Goal: Task Accomplishment & Management: Complete application form

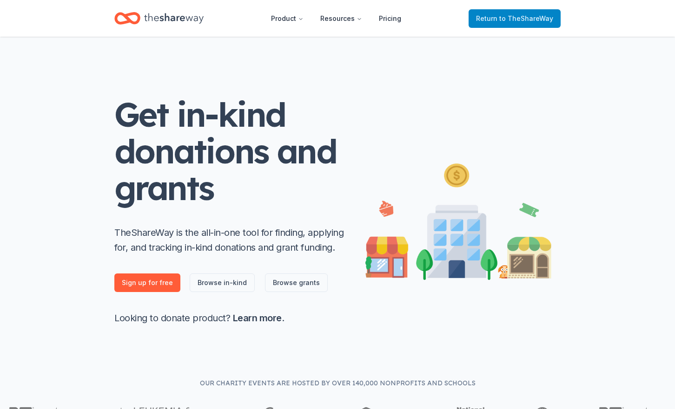
click at [526, 11] on link "Return to TheShareWay" at bounding box center [514, 18] width 92 height 19
click at [514, 17] on span "to TheShareWay" at bounding box center [526, 18] width 54 height 8
click at [206, 279] on link "Browse in-kind" at bounding box center [222, 283] width 65 height 19
click at [171, 17] on icon "Home" at bounding box center [173, 18] width 59 height 10
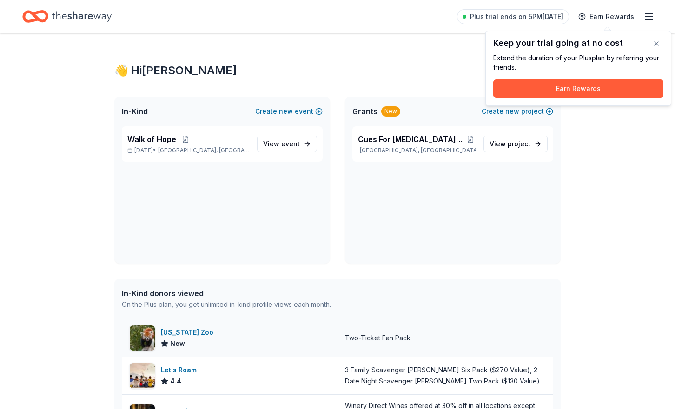
click at [184, 333] on div "[US_STATE] Zoo" at bounding box center [189, 332] width 56 height 11
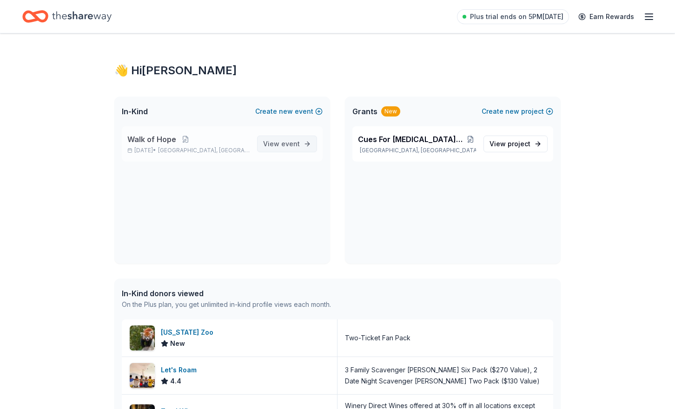
click at [304, 142] on link "View event" at bounding box center [287, 144] width 60 height 17
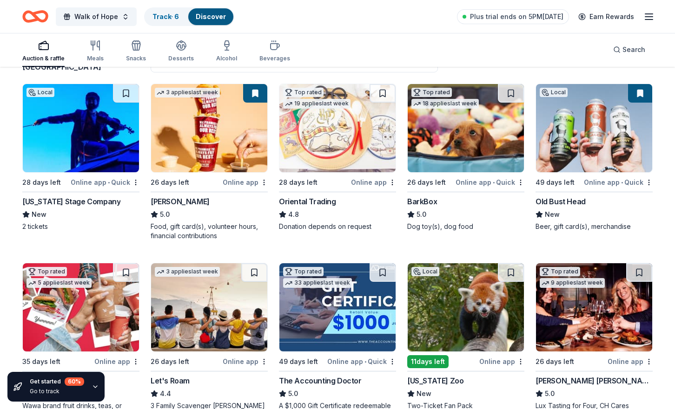
scroll to position [183, 0]
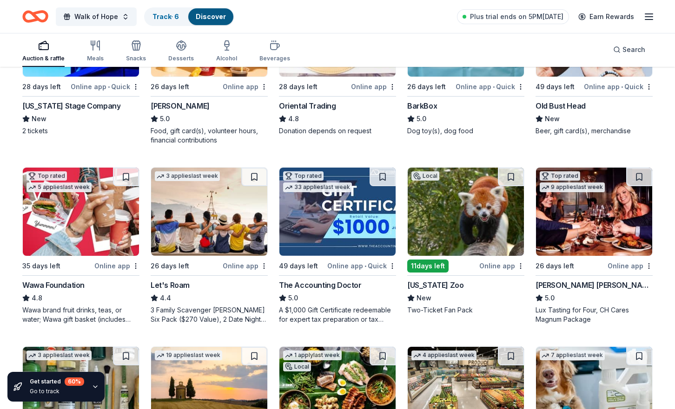
click at [434, 285] on div "[US_STATE] Zoo" at bounding box center [435, 285] width 56 height 11
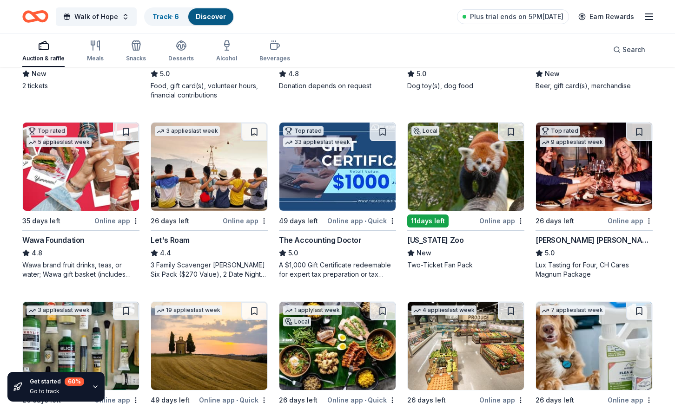
scroll to position [270, 0]
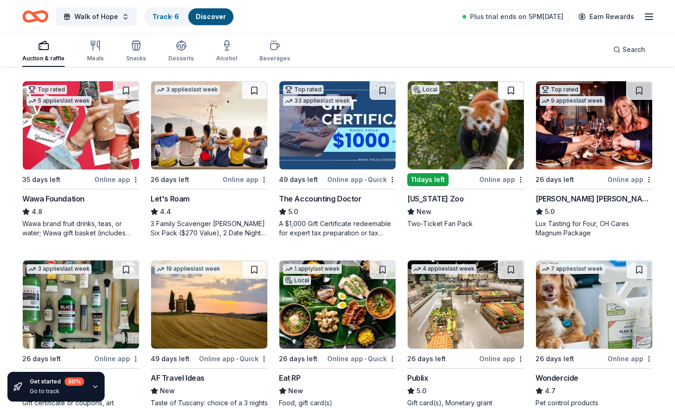
click at [515, 94] on button at bounding box center [511, 90] width 26 height 19
click at [640, 92] on button at bounding box center [639, 90] width 26 height 19
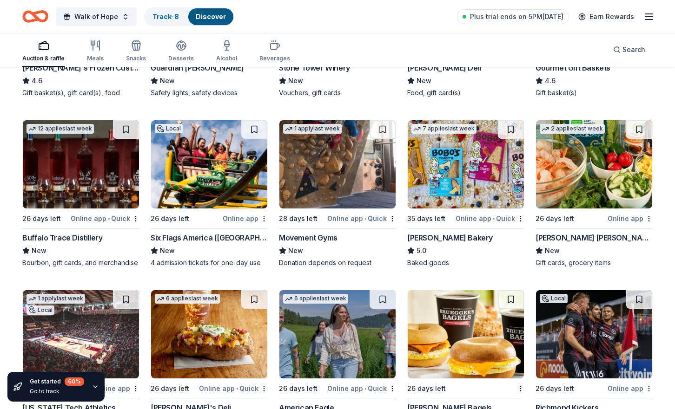
scroll to position [1309, 0]
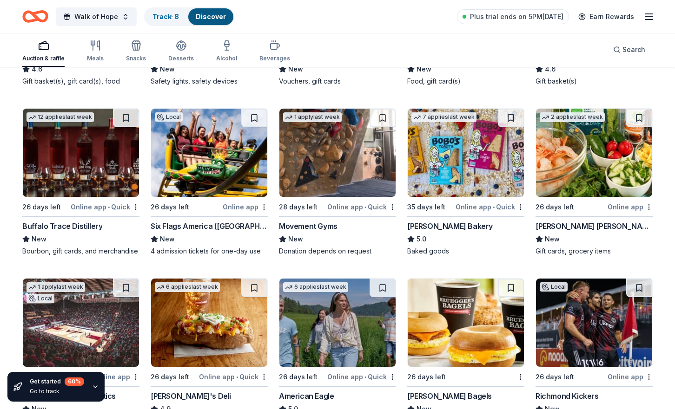
click at [442, 227] on div "Bobo's Bakery" at bounding box center [450, 226] width 86 height 11
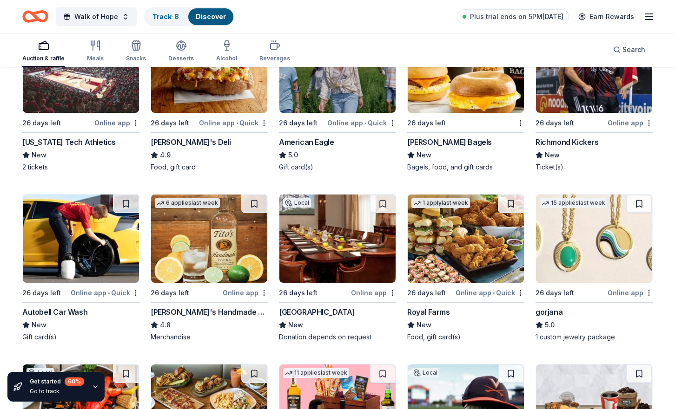
scroll to position [1682, 0]
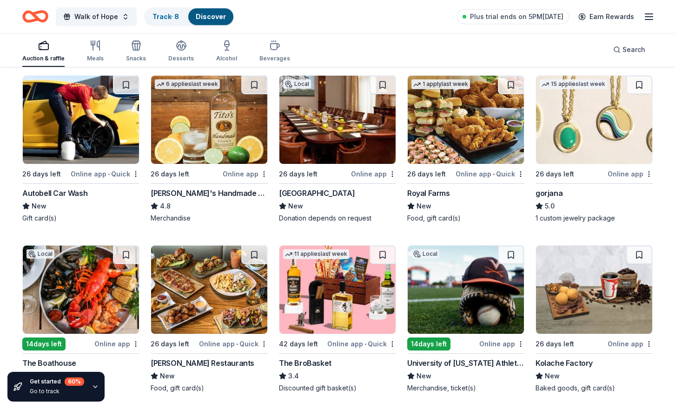
click at [71, 191] on div "Autobell Car Wash" at bounding box center [54, 193] width 65 height 11
click at [213, 198] on div "Tito's Handmade Vodka" at bounding box center [209, 193] width 117 height 11
click at [210, 195] on div "Tito's Handmade Vodka" at bounding box center [209, 193] width 117 height 11
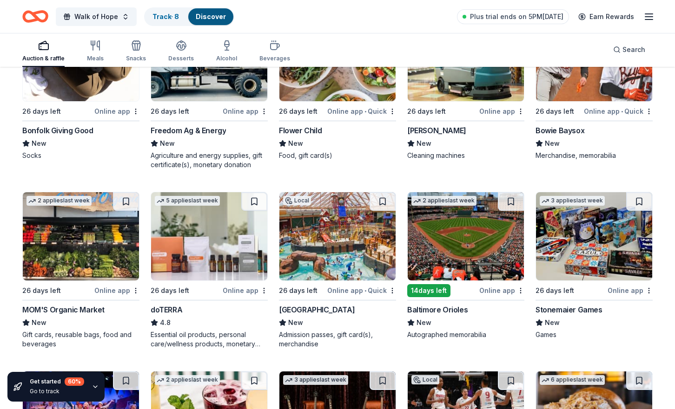
scroll to position [2136, 0]
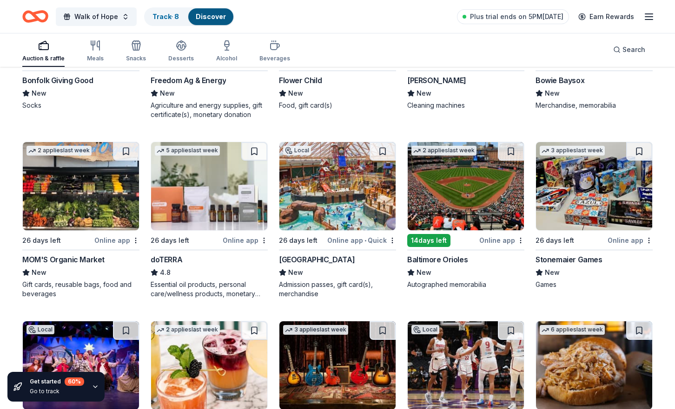
click at [574, 259] on div "Stonemaier Games" at bounding box center [568, 259] width 67 height 11
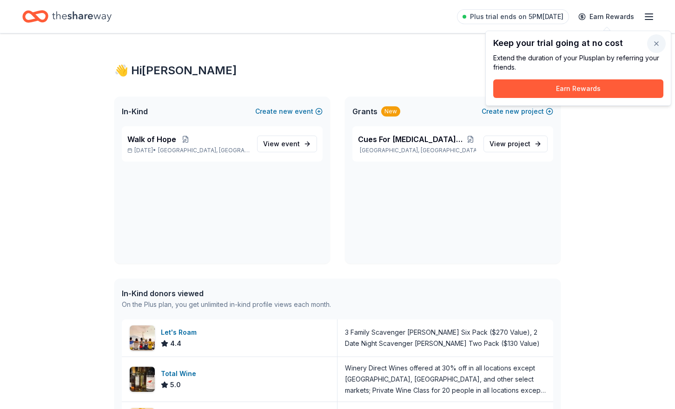
click at [659, 44] on button "button" at bounding box center [656, 43] width 19 height 19
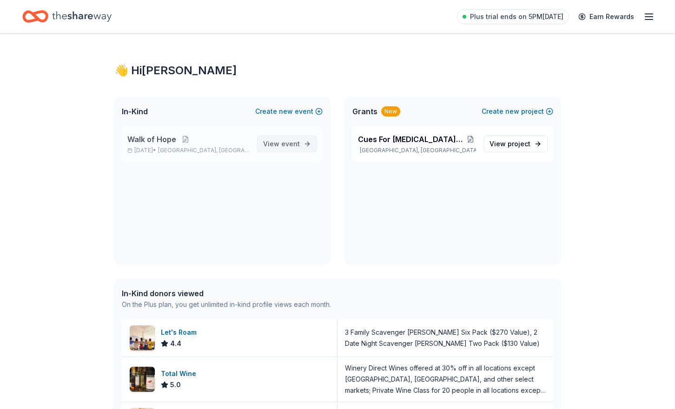
click at [286, 147] on span "event" at bounding box center [290, 144] width 19 height 8
click at [295, 142] on span "event" at bounding box center [290, 144] width 19 height 8
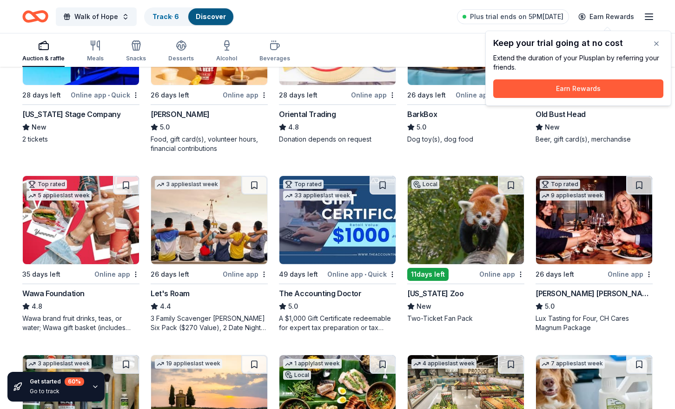
scroll to position [173, 0]
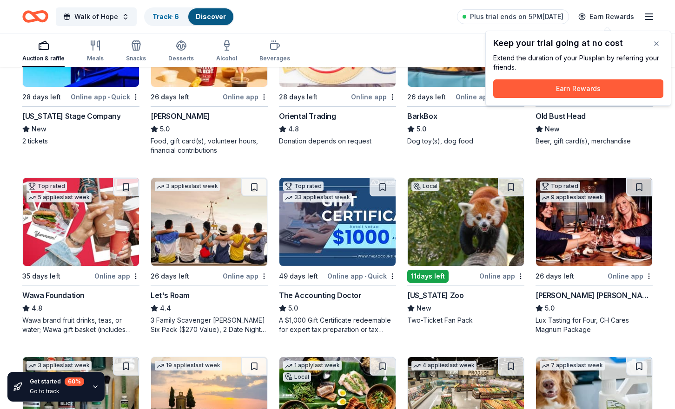
click at [437, 297] on div "[US_STATE] Zoo" at bounding box center [435, 295] width 56 height 11
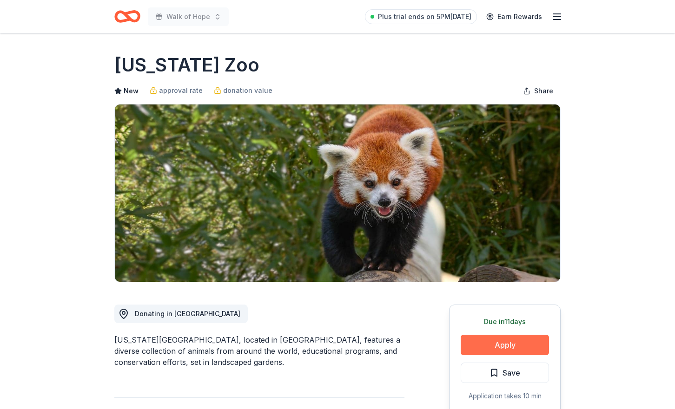
click at [497, 345] on button "Apply" at bounding box center [505, 345] width 88 height 20
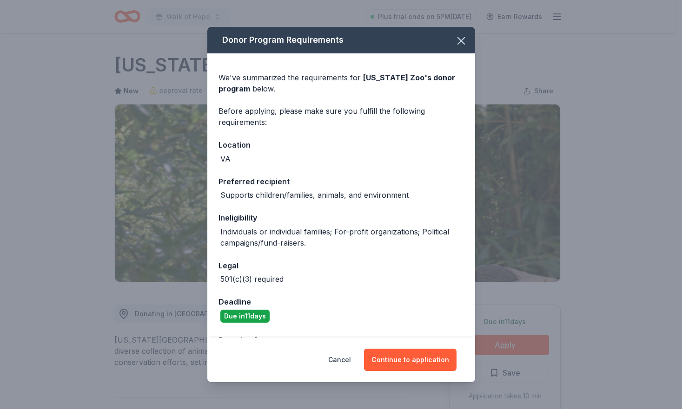
scroll to position [32, 0]
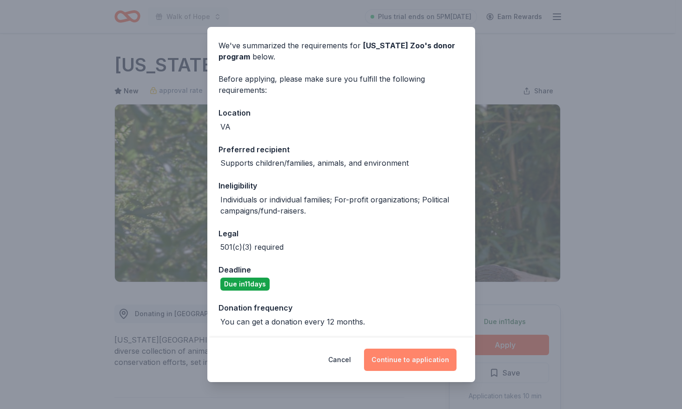
click at [423, 364] on button "Continue to application" at bounding box center [410, 360] width 92 height 22
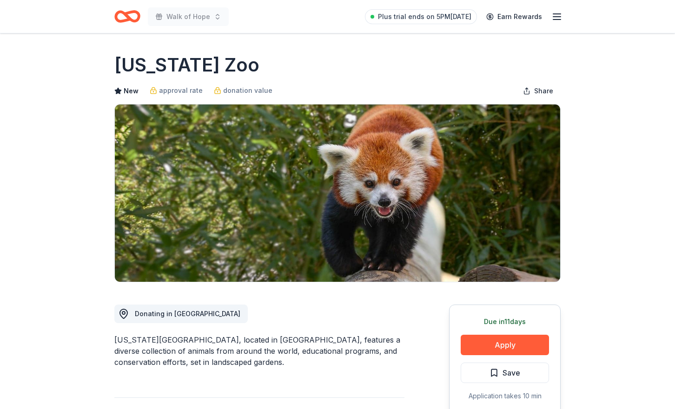
scroll to position [18, 0]
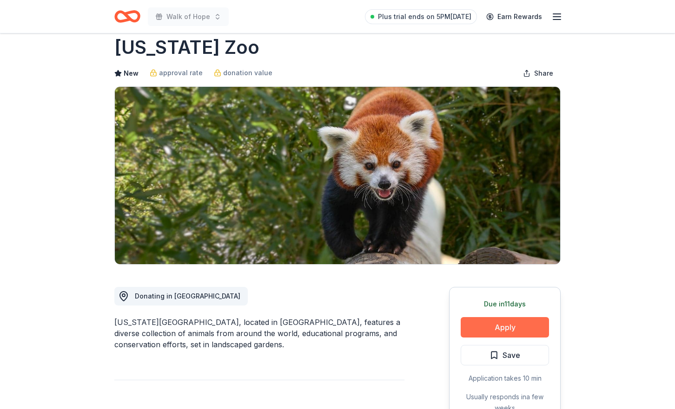
click at [518, 321] on button "Apply" at bounding box center [505, 327] width 88 height 20
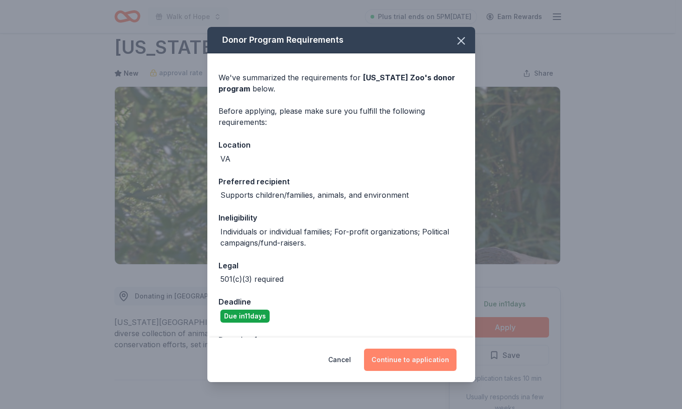
click at [405, 368] on button "Continue to application" at bounding box center [410, 360] width 92 height 22
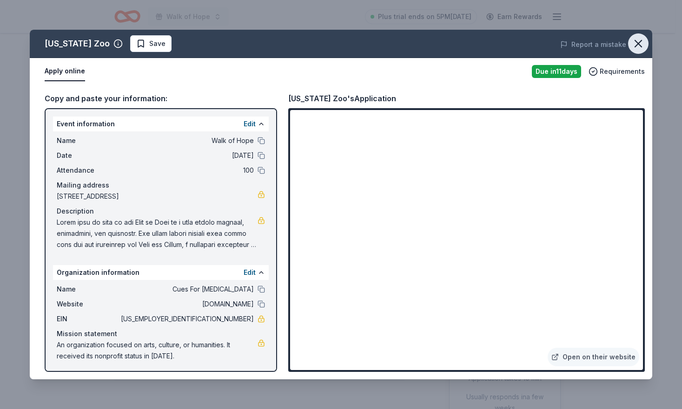
click at [637, 45] on icon "button" at bounding box center [638, 43] width 7 height 7
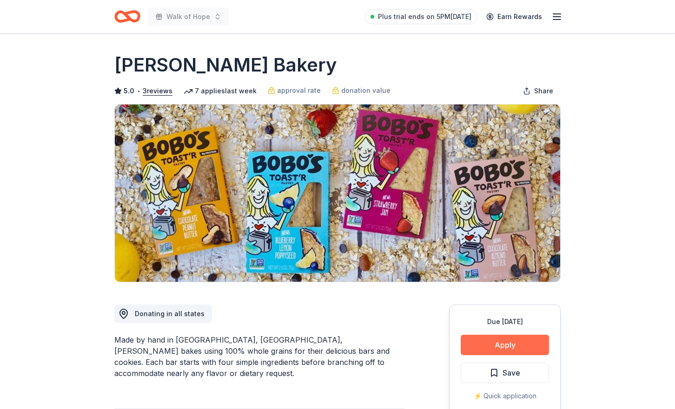
click at [483, 349] on button "Apply" at bounding box center [505, 345] width 88 height 20
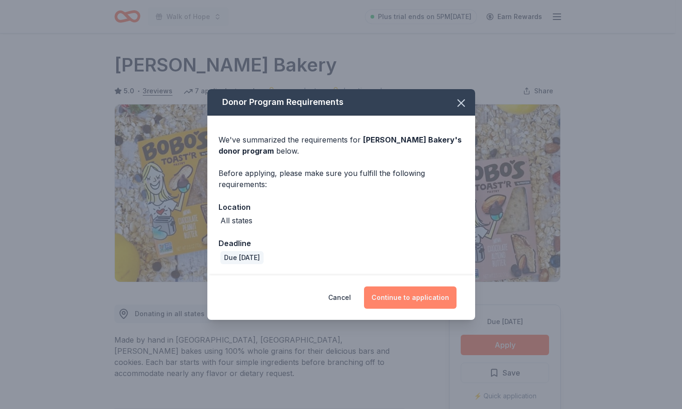
click at [428, 296] on button "Continue to application" at bounding box center [410, 298] width 92 height 22
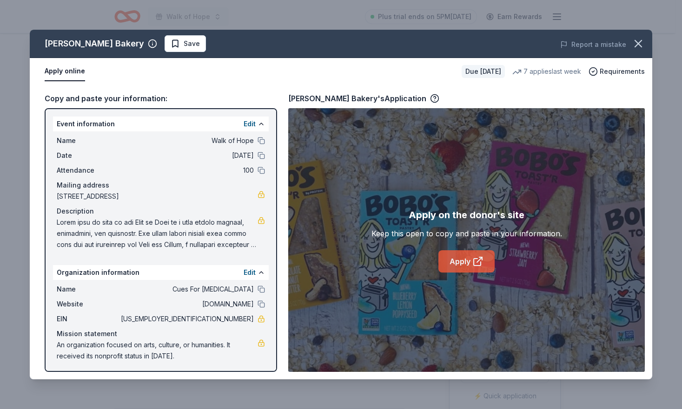
click at [467, 257] on link "Apply" at bounding box center [466, 262] width 56 height 22
click at [636, 43] on icon "button" at bounding box center [638, 43] width 13 height 13
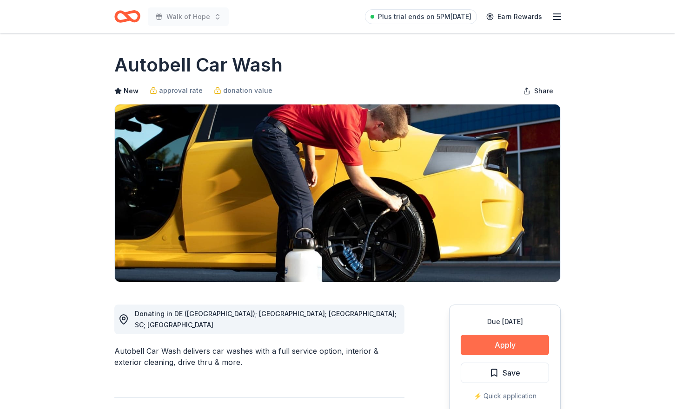
click at [517, 349] on button "Apply" at bounding box center [505, 345] width 88 height 20
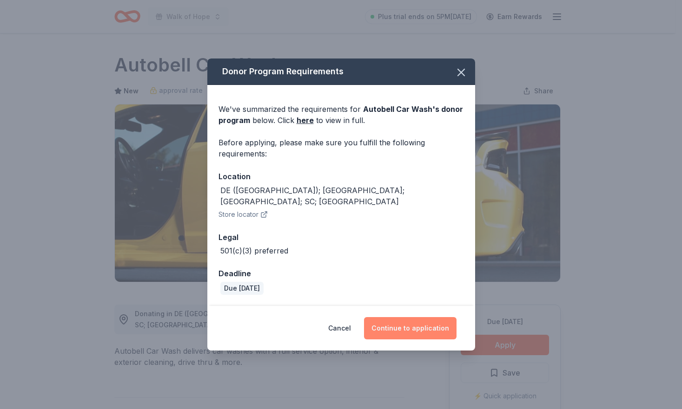
click at [412, 321] on button "Continue to application" at bounding box center [410, 328] width 92 height 22
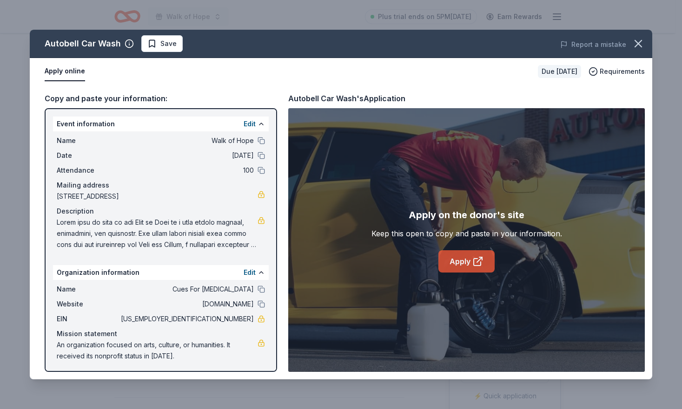
click at [459, 259] on link "Apply" at bounding box center [466, 262] width 56 height 22
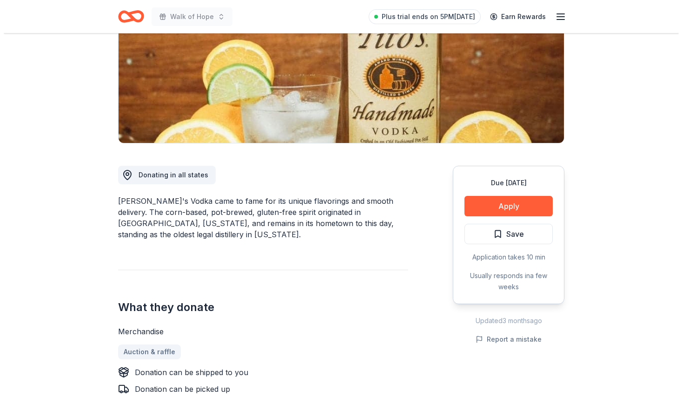
scroll to position [177, 0]
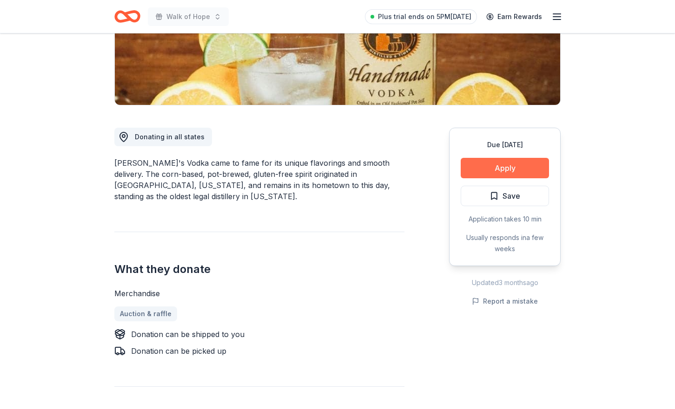
click at [522, 166] on button "Apply" at bounding box center [505, 168] width 88 height 20
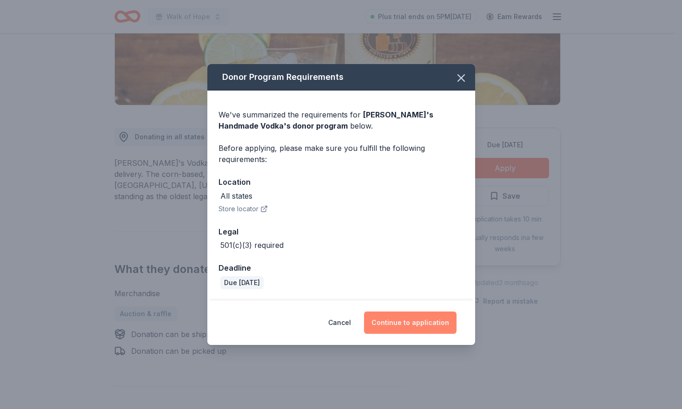
click at [412, 330] on button "Continue to application" at bounding box center [410, 323] width 92 height 22
